Goal: Information Seeking & Learning: Check status

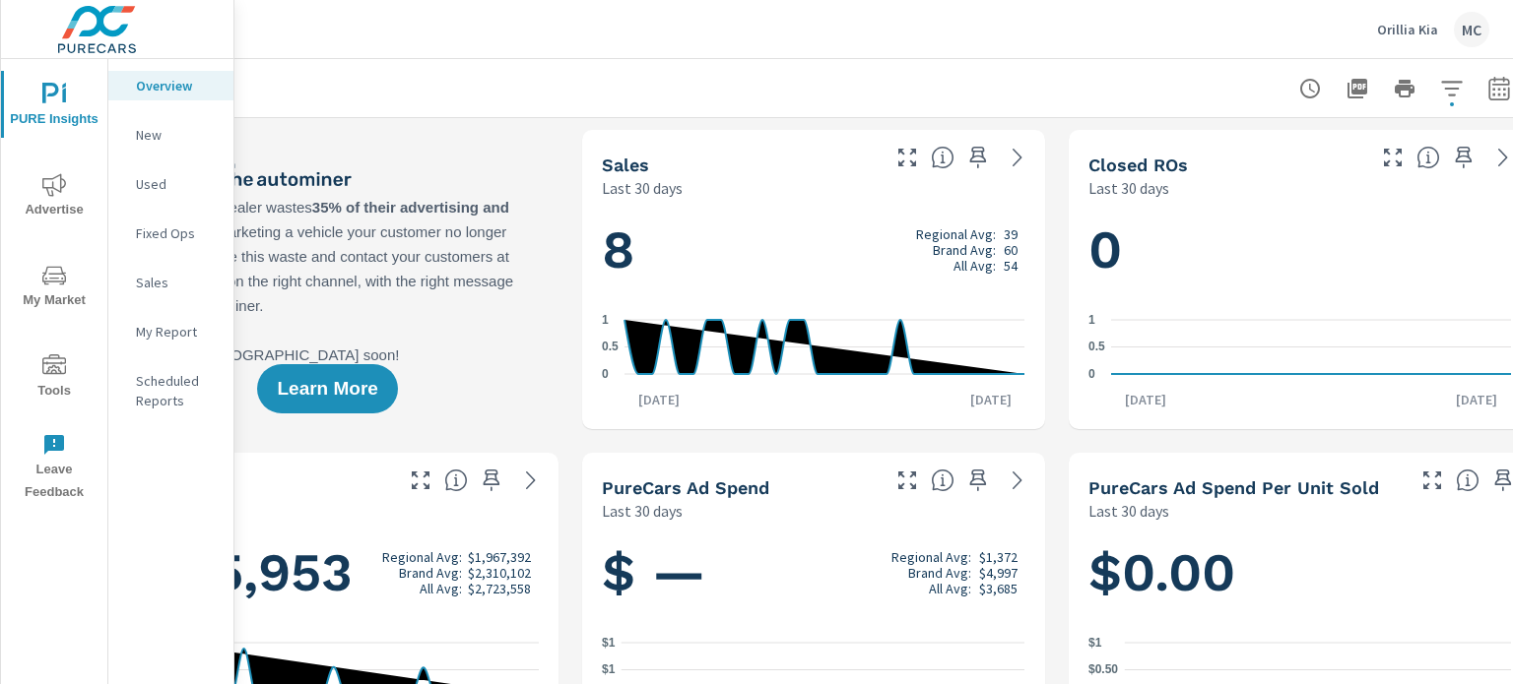
scroll to position [0, 184]
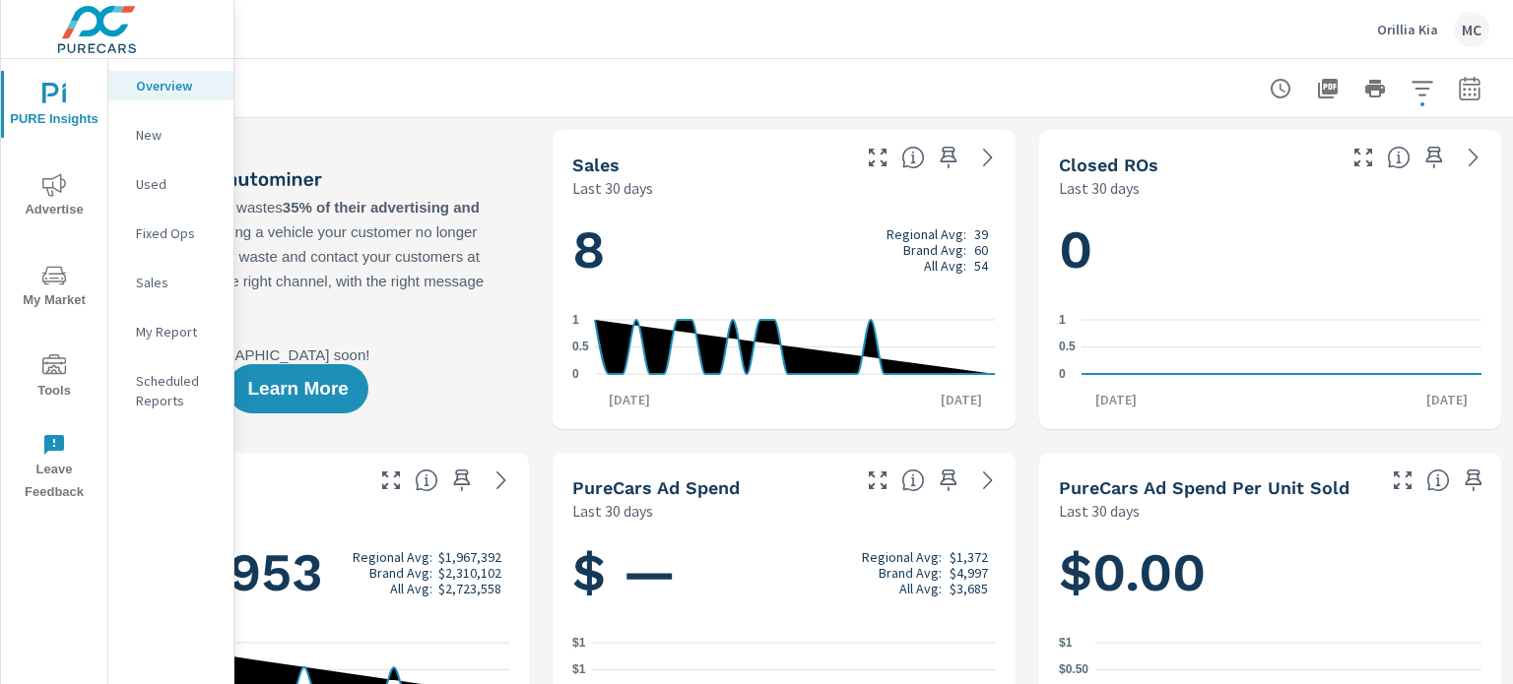
click at [1460, 89] on icon "button" at bounding box center [1469, 89] width 24 height 24
select select "Last 30 days"
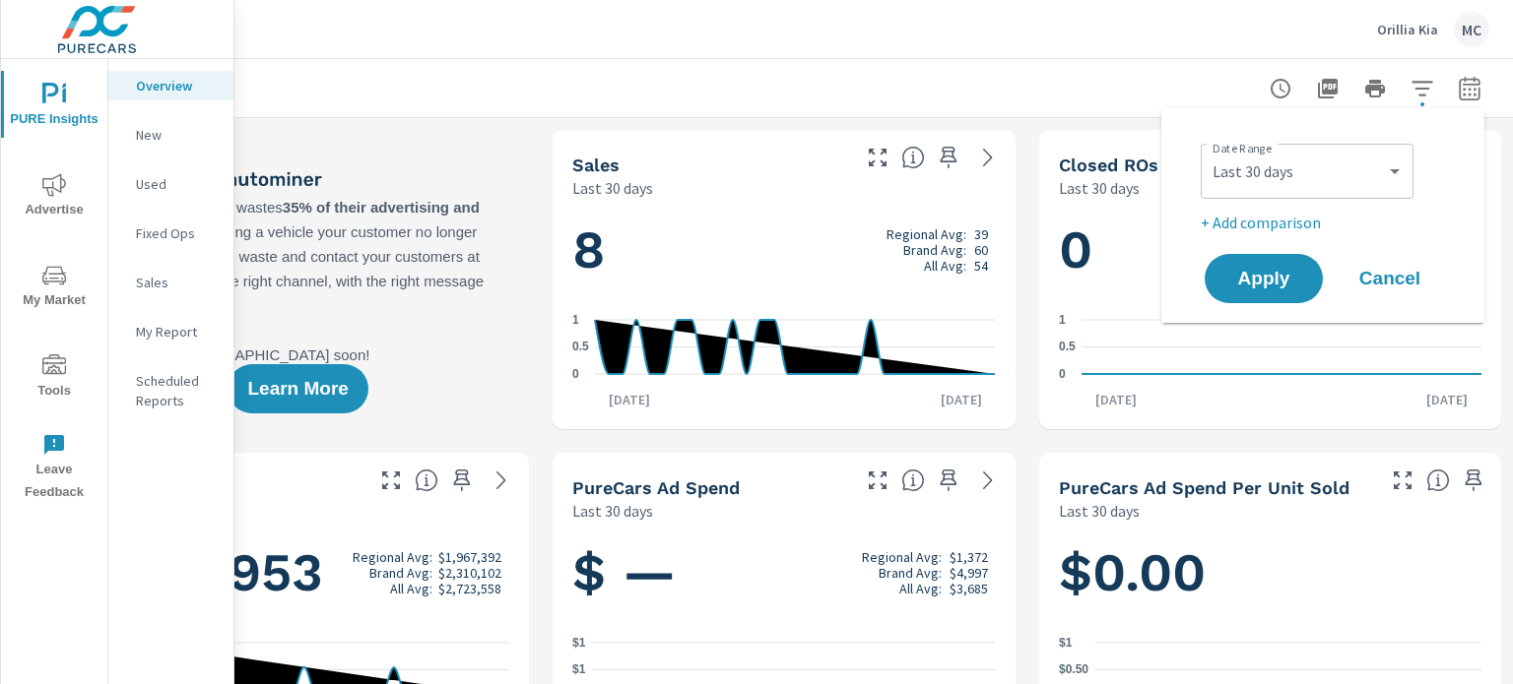
click at [1304, 220] on p "+ Add comparison" at bounding box center [1326, 223] width 252 height 24
select select "Previous period"
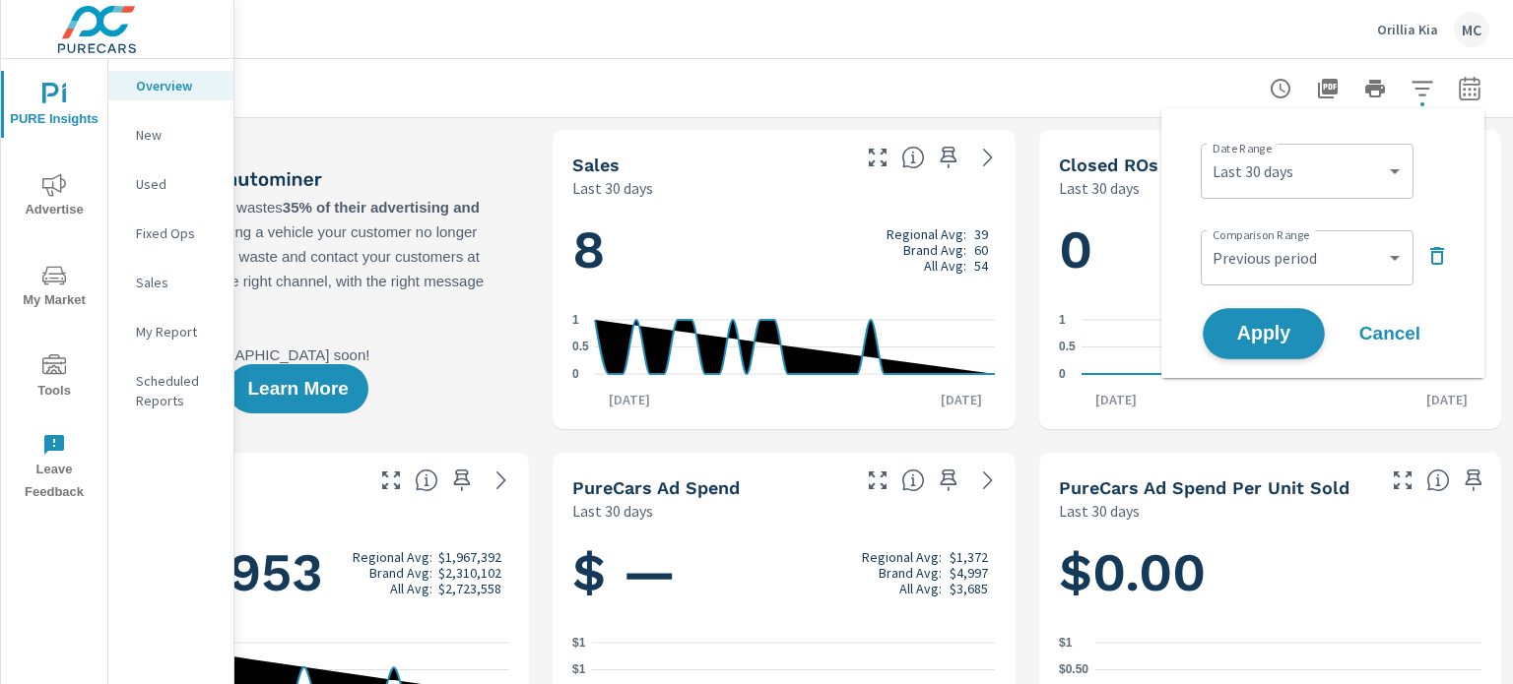
click at [1278, 335] on span "Apply" at bounding box center [1263, 334] width 81 height 19
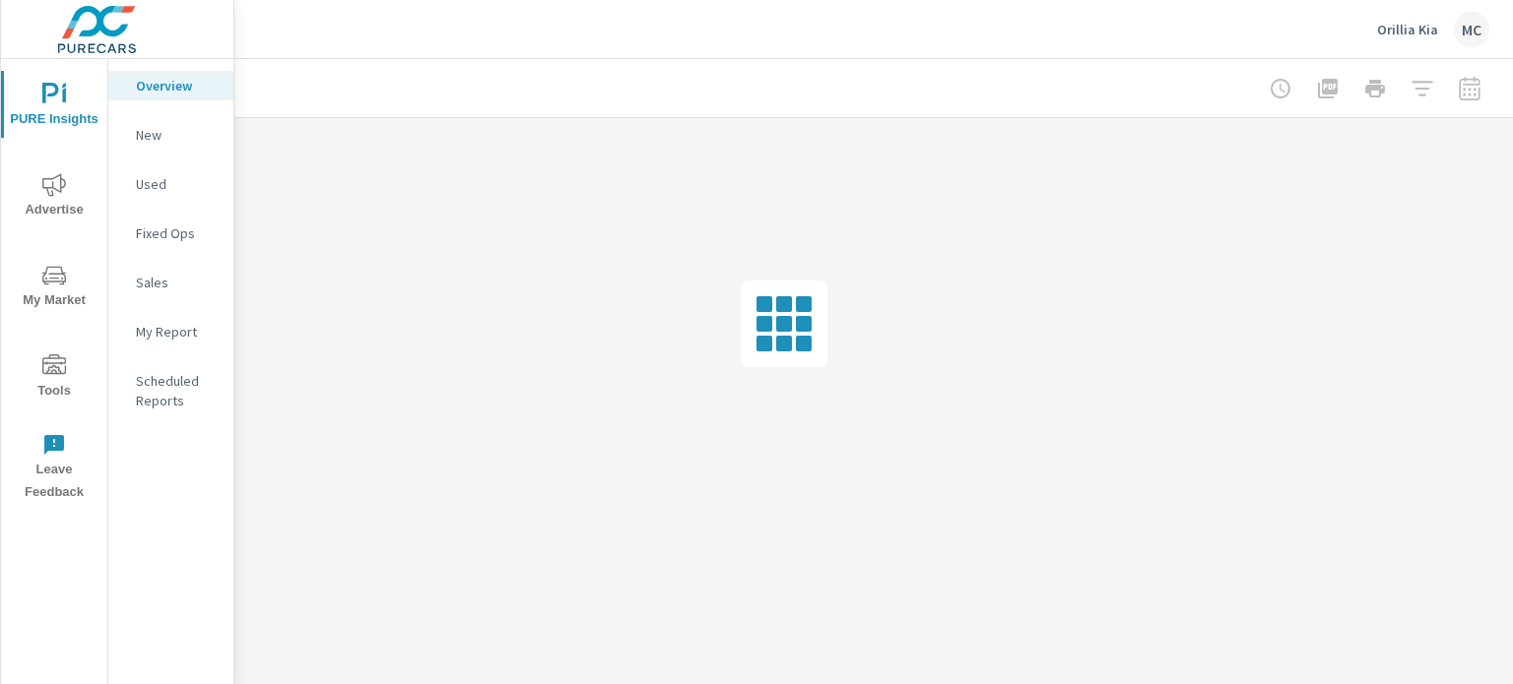
scroll to position [0, 178]
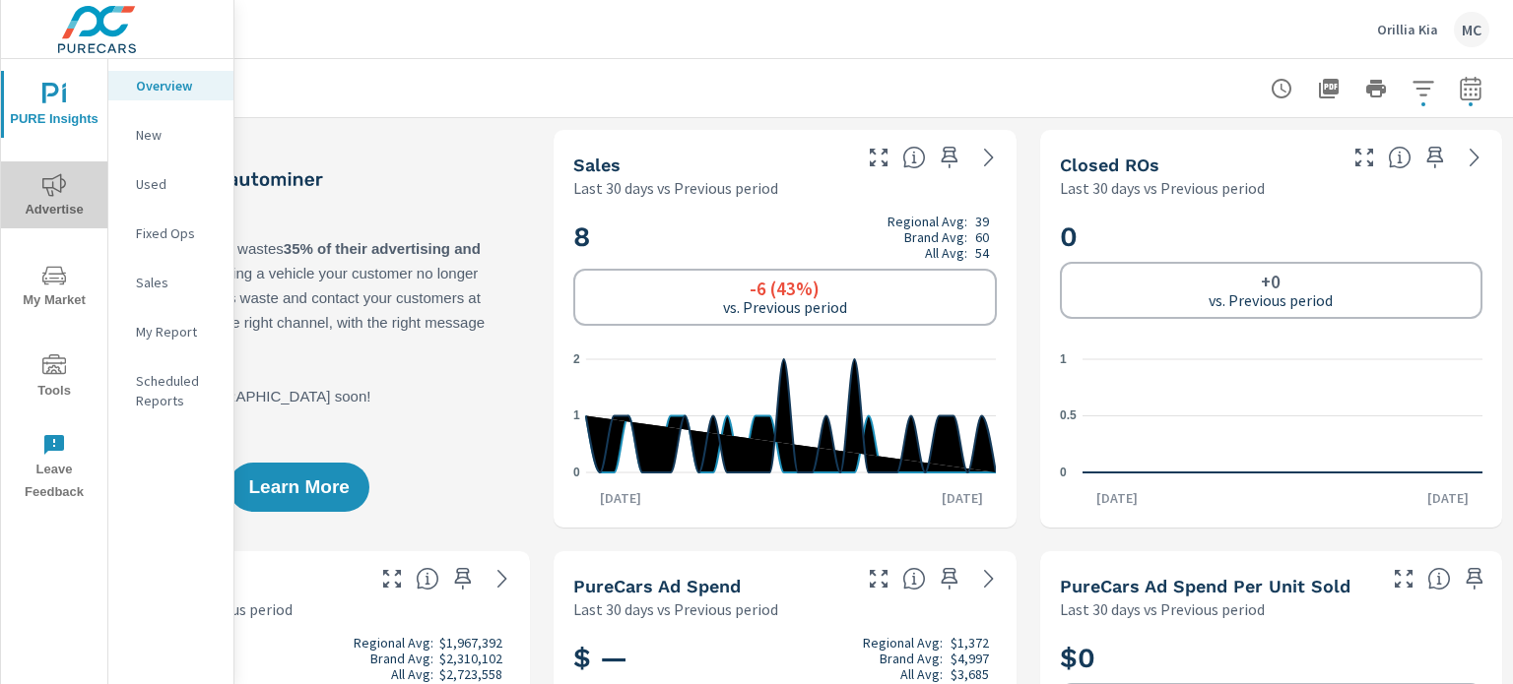
click at [49, 196] on span "Advertise" at bounding box center [54, 197] width 95 height 48
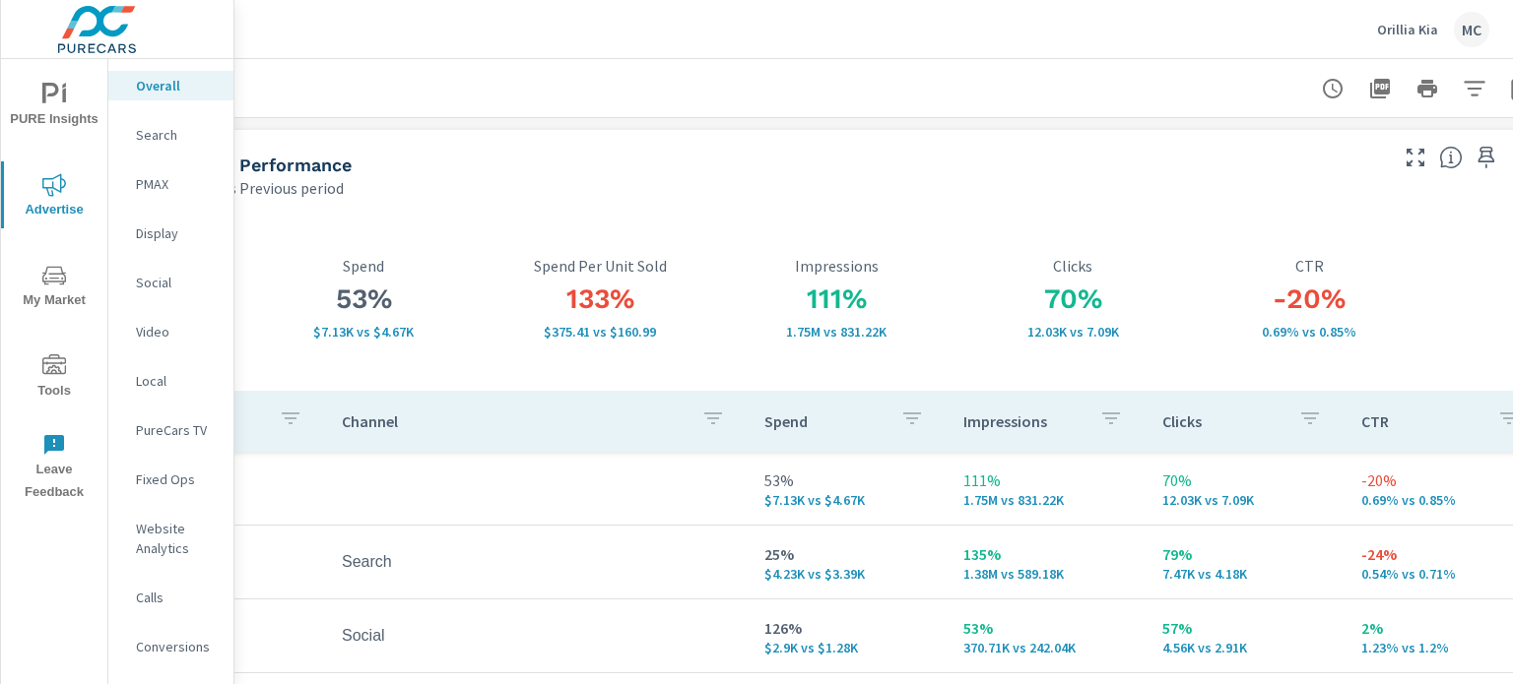
scroll to position [0, 193]
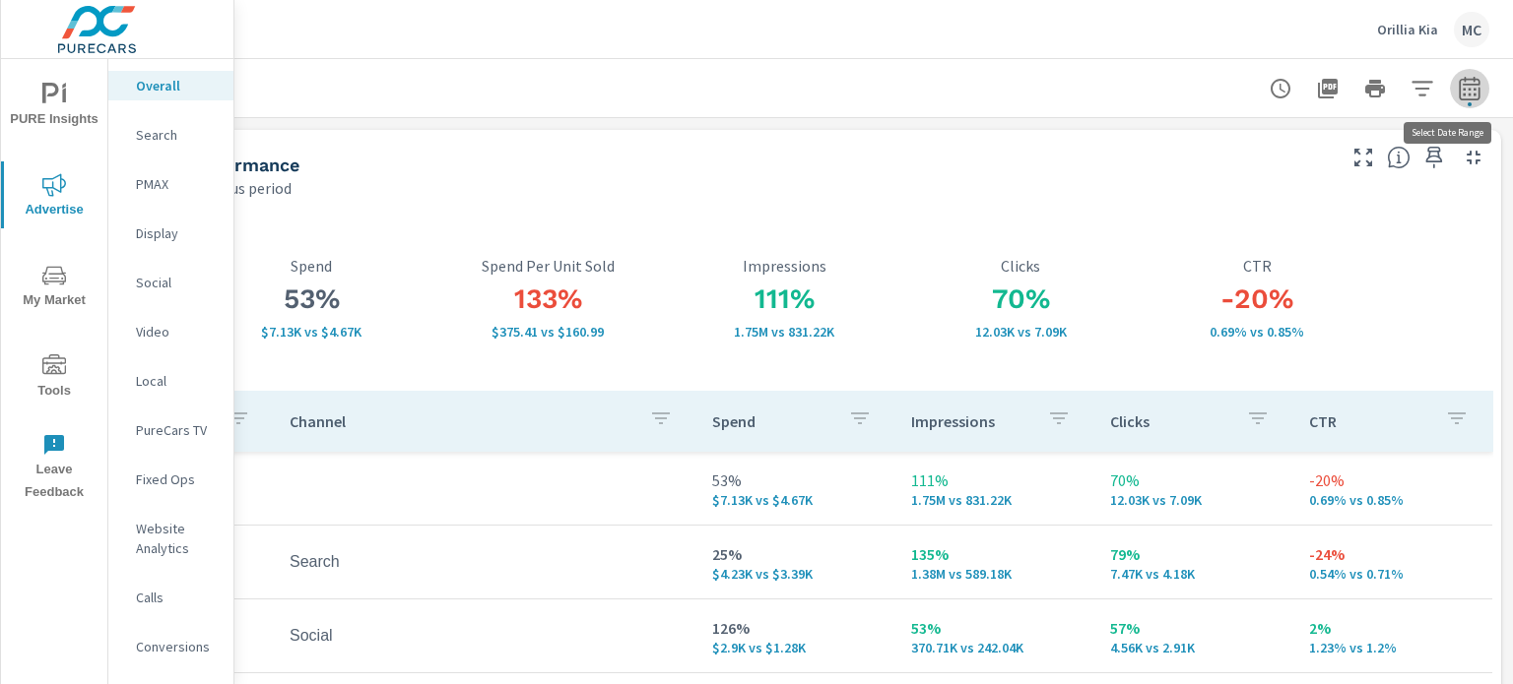
click at [1457, 87] on icon "button" at bounding box center [1469, 89] width 24 height 24
select select "Last 30 days"
select select "Previous period"
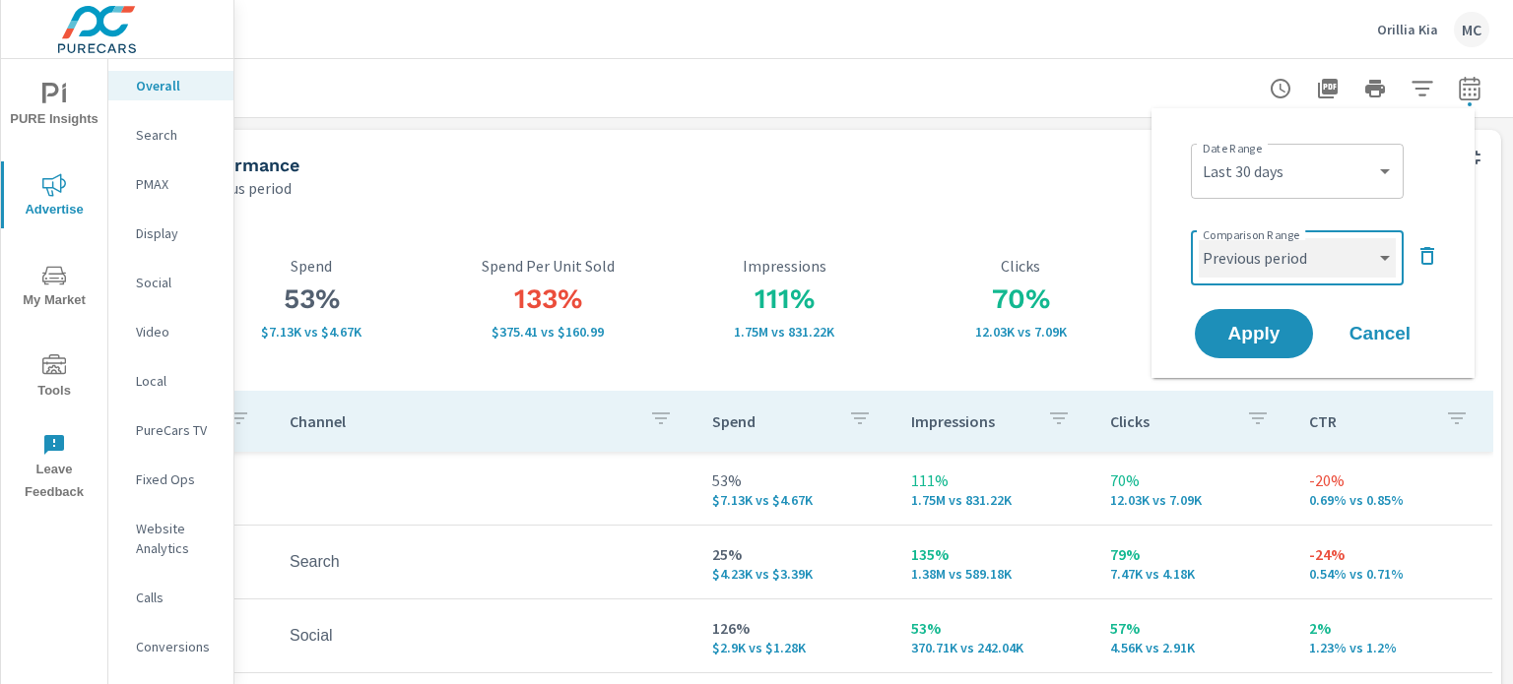
click at [1336, 271] on select "Custom Previous period Previous month Previous year" at bounding box center [1296, 257] width 197 height 39
click at [1448, 308] on div "Date Range Custom Yesterday Last week Last 7 days Last 14 days Last 30 days Las…" at bounding box center [1313, 243] width 276 height 238
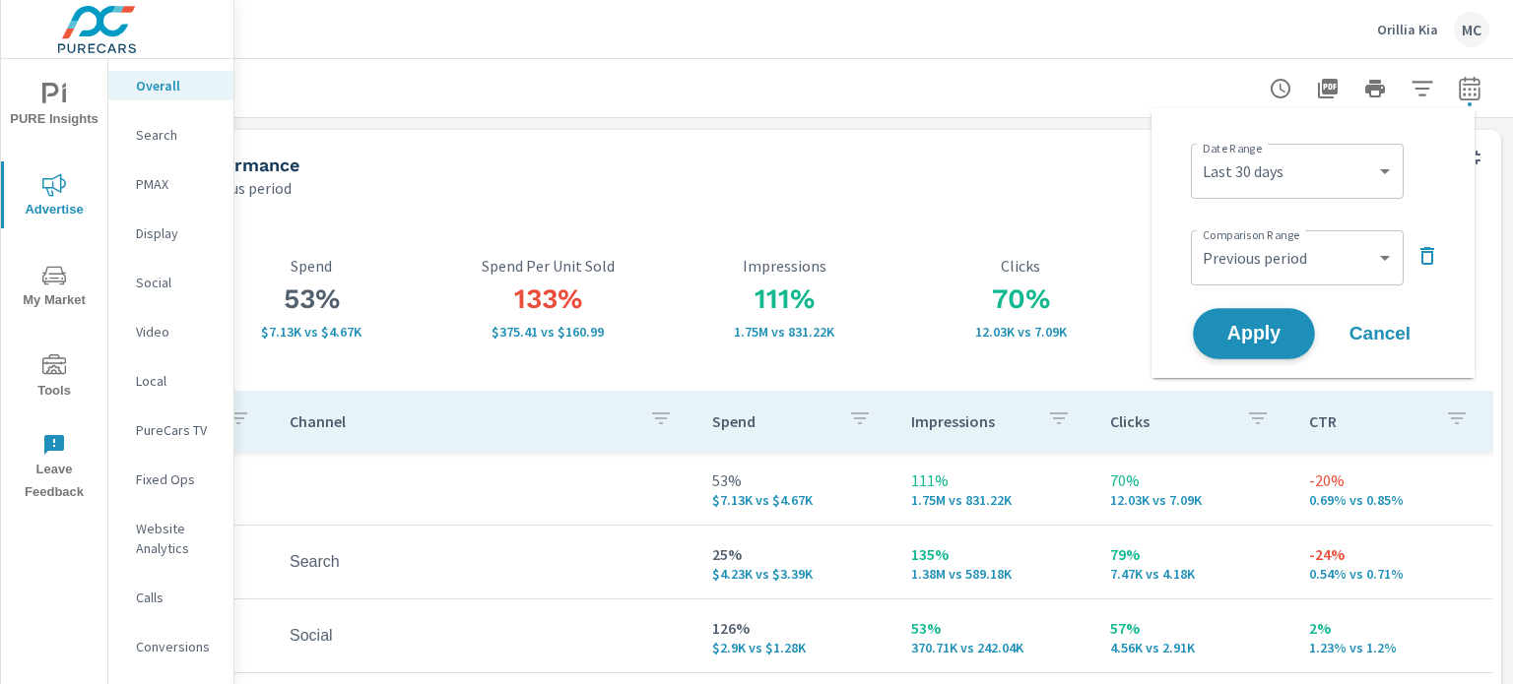
click at [1267, 326] on span "Apply" at bounding box center [1253, 334] width 81 height 19
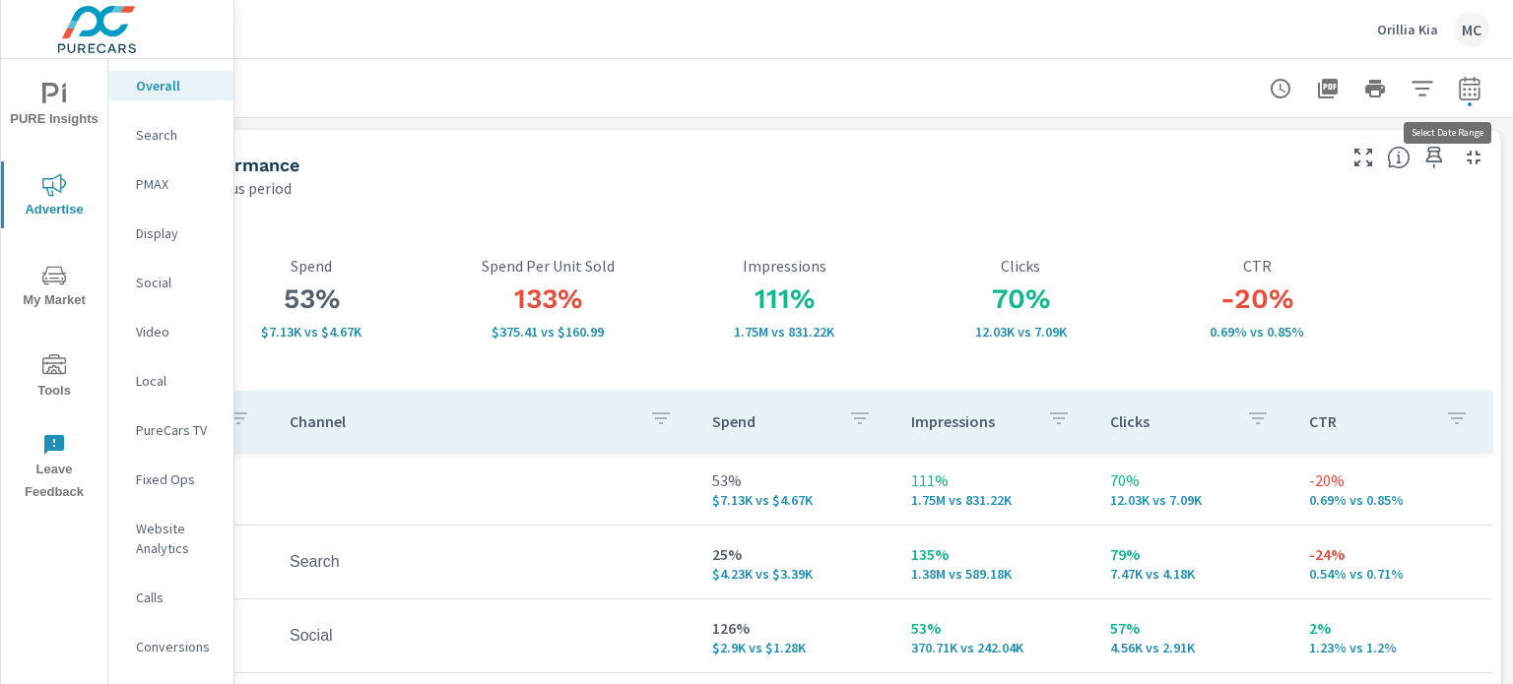
click at [1462, 94] on icon "button" at bounding box center [1468, 92] width 13 height 8
select select "Last 30 days"
select select "Previous period"
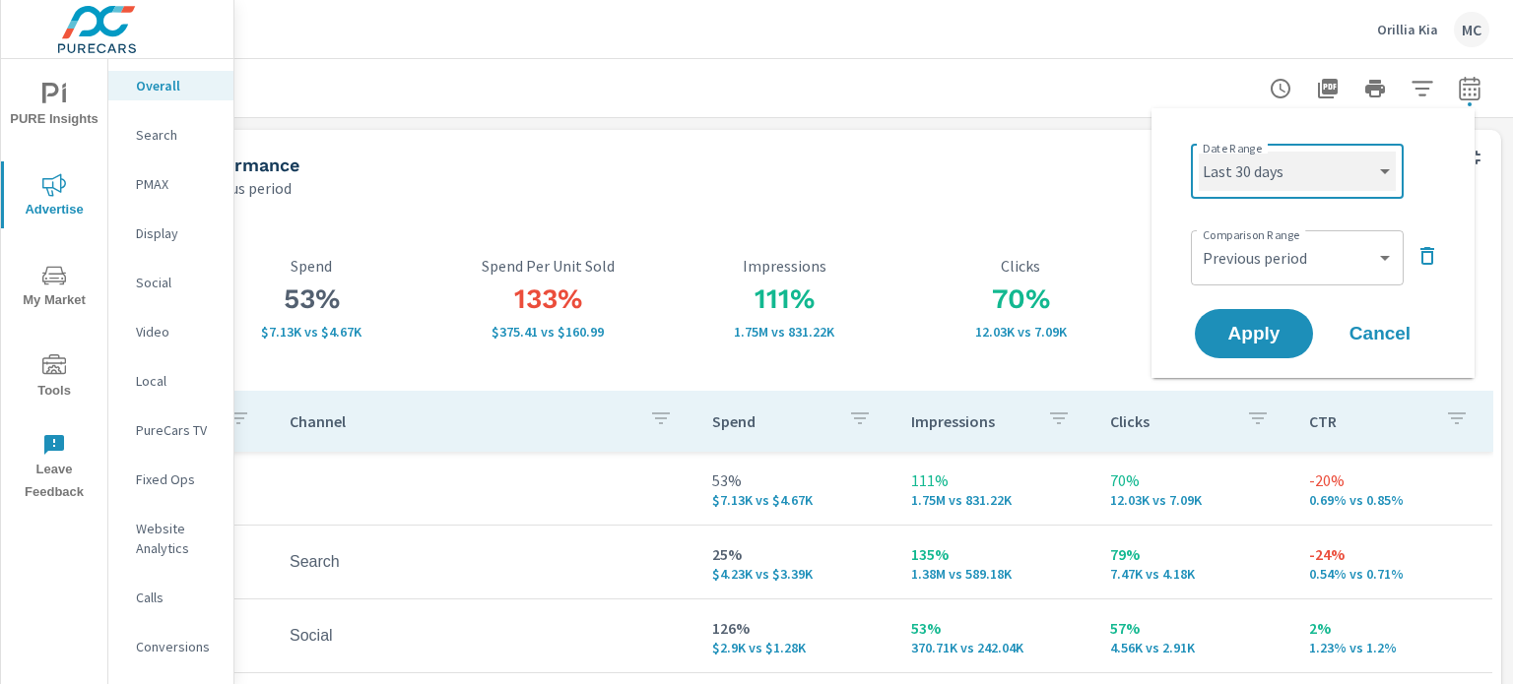
click at [1296, 170] on select "Custom Yesterday Last week Last 7 days Last 14 days Last 30 days Last 45 days L…" at bounding box center [1296, 171] width 197 height 39
click at [1198, 152] on select "Custom Yesterday Last week Last 7 days Last 14 days Last 30 days Last 45 days L…" at bounding box center [1296, 171] width 197 height 39
select select "Last 7 days"
click at [1281, 325] on span "Apply" at bounding box center [1253, 334] width 81 height 19
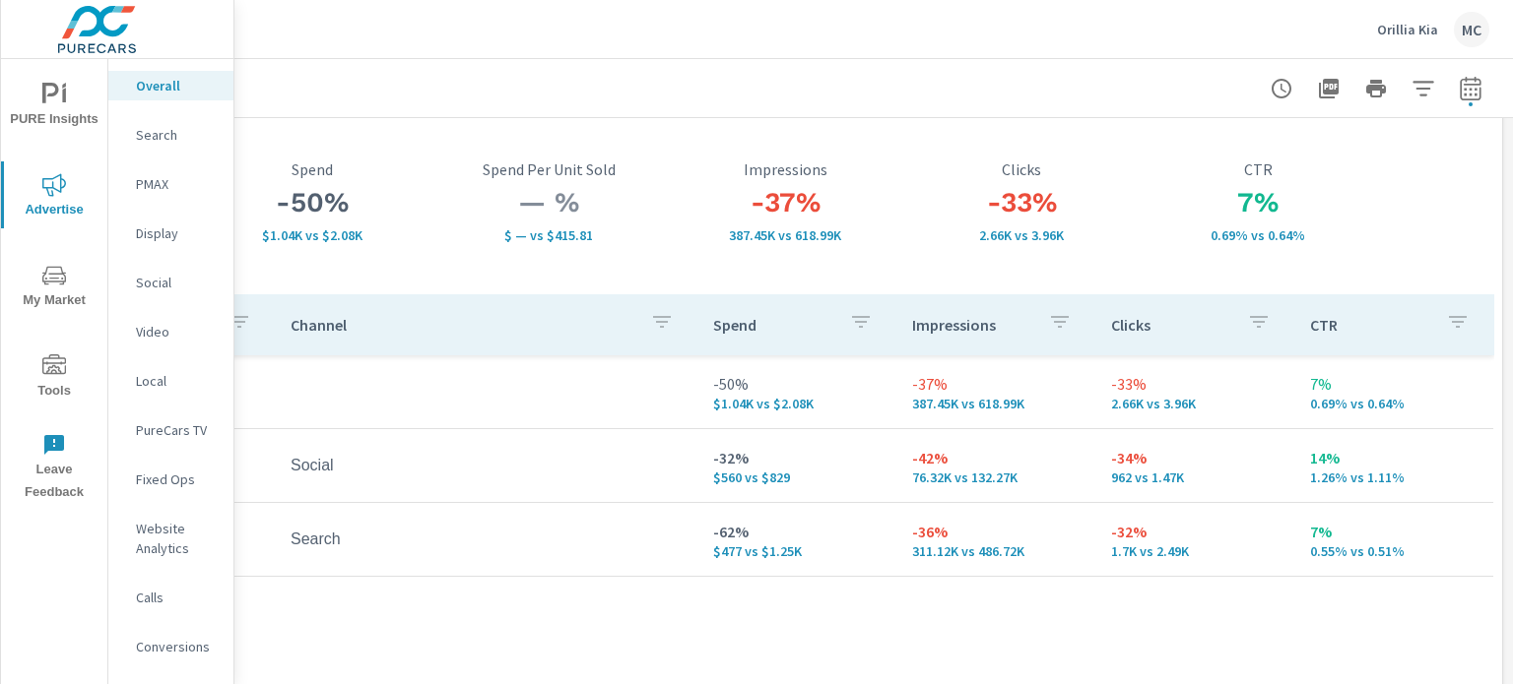
scroll to position [98, 178]
